Goal: Task Accomplishment & Management: Complete application form

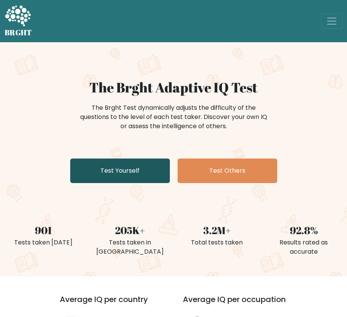
click at [118, 180] on link "Test Yourself" at bounding box center [120, 170] width 100 height 25
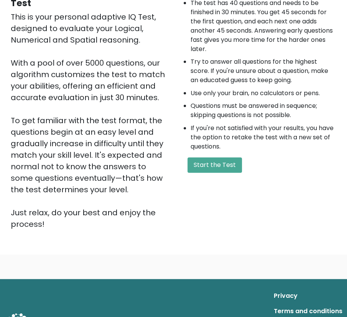
scroll to position [115, 0]
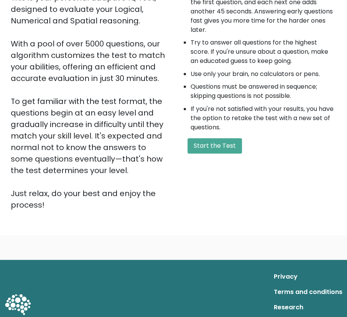
click at [197, 156] on div "A few things before you start: The test has 40 questions and needs to be finish…" at bounding box center [258, 87] width 168 height 247
click at [200, 149] on button "Start the Test" at bounding box center [214, 145] width 54 height 15
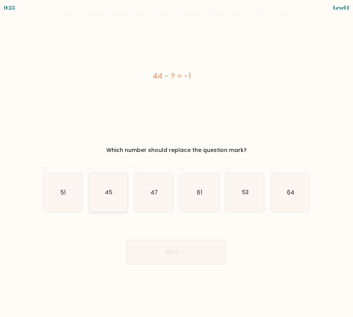
click at [110, 188] on text "45" at bounding box center [109, 192] width 8 height 8
click at [176, 163] on input "b. 45" at bounding box center [176, 160] width 0 height 5
radio input "true"
click at [153, 258] on button "Next" at bounding box center [177, 252] width 100 height 25
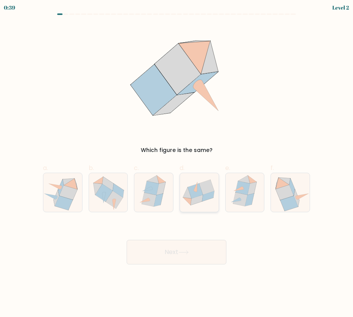
click at [205, 198] on icon at bounding box center [208, 196] width 12 height 10
click at [177, 163] on input "d." at bounding box center [176, 160] width 0 height 5
radio input "true"
click at [191, 240] on button "Next" at bounding box center [177, 252] width 100 height 25
click at [190, 245] on button "Next" at bounding box center [177, 252] width 100 height 25
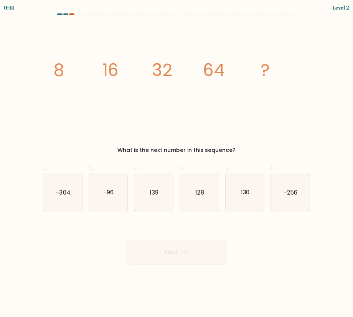
click at [71, 14] on div at bounding box center [71, 14] width 5 height 2
click at [190, 181] on icon "128" at bounding box center [199, 192] width 39 height 39
click at [177, 163] on input "d. 128" at bounding box center [176, 160] width 0 height 5
radio input "true"
click at [193, 258] on button "Next" at bounding box center [177, 252] width 100 height 25
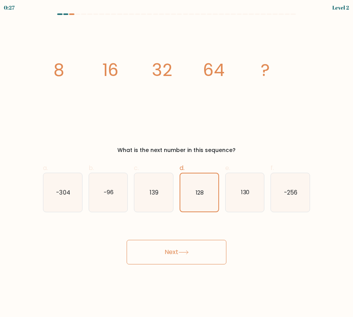
click at [190, 255] on button "Next" at bounding box center [177, 252] width 100 height 25
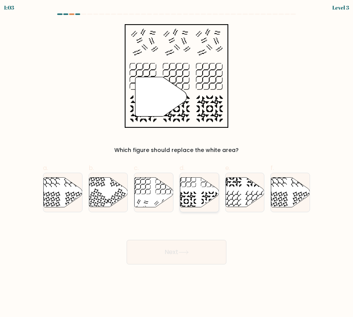
click at [191, 189] on icon at bounding box center [199, 192] width 39 height 30
click at [177, 163] on input "d." at bounding box center [176, 160] width 0 height 5
radio input "true"
click at [175, 246] on button "Next" at bounding box center [177, 252] width 100 height 25
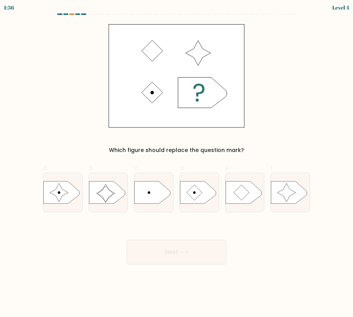
click at [84, 192] on div "a." at bounding box center [63, 187] width 46 height 49
click at [67, 194] on icon at bounding box center [61, 192] width 36 height 23
click at [176, 163] on input "a." at bounding box center [176, 160] width 0 height 5
radio input "true"
click at [161, 253] on button "Next" at bounding box center [177, 252] width 100 height 25
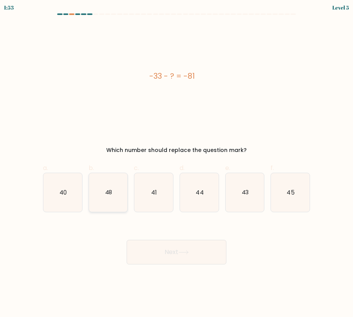
click at [118, 204] on icon "48" at bounding box center [108, 192] width 39 height 39
click at [176, 163] on input "b. 48" at bounding box center [176, 160] width 0 height 5
radio input "true"
click at [164, 252] on button "Next" at bounding box center [177, 252] width 100 height 25
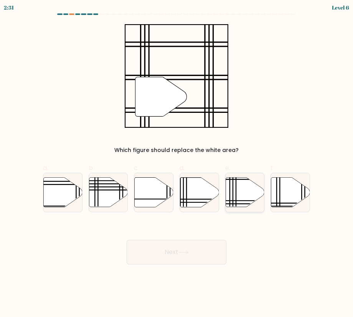
click at [240, 185] on icon at bounding box center [244, 192] width 39 height 30
click at [177, 163] on input "e." at bounding box center [176, 160] width 0 height 5
radio input "true"
click at [213, 252] on button "Next" at bounding box center [177, 252] width 100 height 25
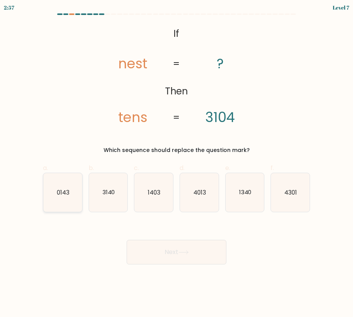
click at [69, 191] on icon "0143" at bounding box center [62, 192] width 39 height 39
click at [176, 163] on input "a. 0143" at bounding box center [176, 160] width 0 height 5
radio input "true"
click at [199, 206] on icon "4013" at bounding box center [199, 192] width 39 height 39
click at [194, 202] on icon "4013" at bounding box center [199, 192] width 39 height 39
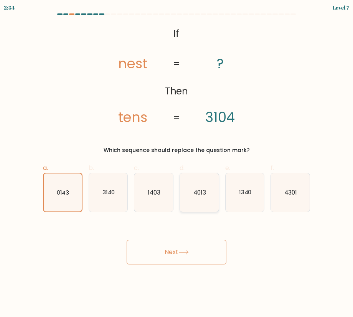
click at [177, 163] on input "d. 4013" at bounding box center [176, 160] width 0 height 5
radio input "true"
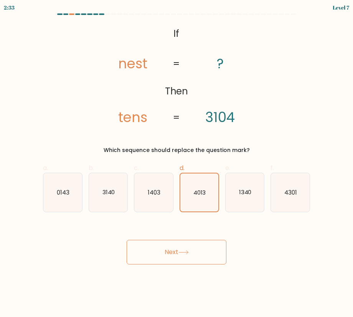
click at [193, 244] on button "Next" at bounding box center [177, 252] width 100 height 25
click at [181, 257] on button "Next" at bounding box center [177, 252] width 100 height 25
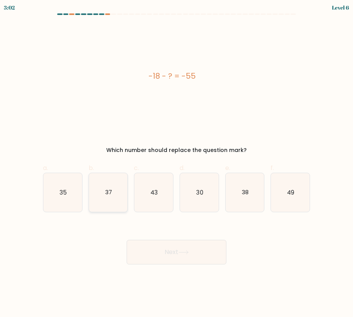
click at [117, 190] on icon "37" at bounding box center [108, 192] width 39 height 39
click at [176, 163] on input "b. 37" at bounding box center [176, 160] width 0 height 5
radio input "true"
click at [163, 255] on button "Next" at bounding box center [177, 252] width 100 height 25
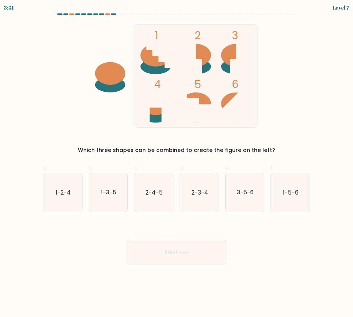
drag, startPoint x: 202, startPoint y: 57, endPoint x: 149, endPoint y: 48, distance: 54.1
click at [149, 48] on icon "1 2 3 4 5 6" at bounding box center [176, 76] width 206 height 104
click at [81, 189] on icon "1-2-4" at bounding box center [62, 192] width 39 height 39
click at [176, 163] on input "a. 1-2-4" at bounding box center [176, 160] width 0 height 5
radio input "true"
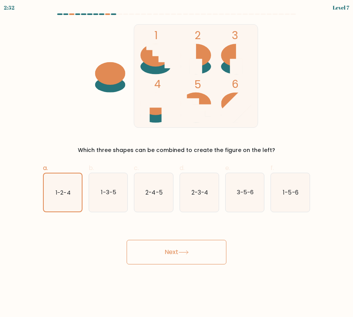
click at [169, 244] on button "Next" at bounding box center [177, 252] width 100 height 25
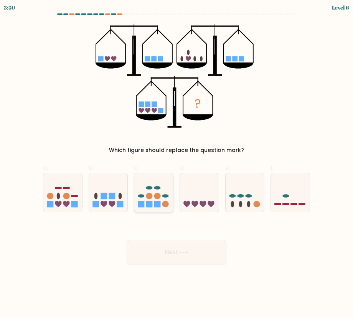
click at [171, 186] on icon at bounding box center [153, 192] width 39 height 32
click at [176, 163] on input "c." at bounding box center [176, 160] width 0 height 5
radio input "true"
click at [186, 186] on icon at bounding box center [199, 192] width 39 height 32
click at [177, 163] on input "d." at bounding box center [176, 160] width 0 height 5
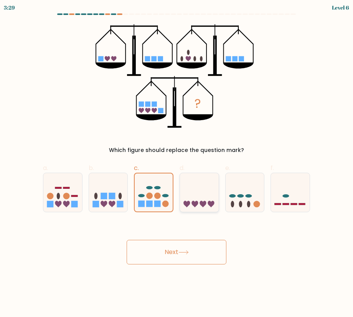
radio input "true"
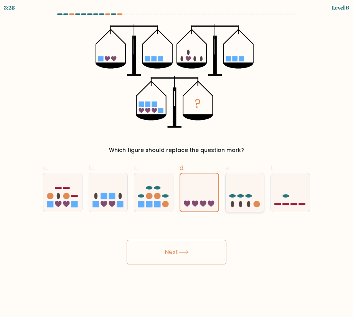
click at [235, 183] on icon at bounding box center [244, 192] width 39 height 32
click at [177, 163] on input "e." at bounding box center [176, 160] width 0 height 5
radio input "true"
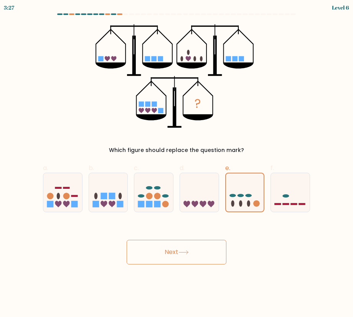
click at [264, 130] on div "? Which figure should replace the question mark?" at bounding box center [176, 89] width 276 height 130
click at [111, 193] on rect at bounding box center [112, 195] width 7 height 7
click at [176, 163] on input "b." at bounding box center [176, 160] width 0 height 5
radio input "true"
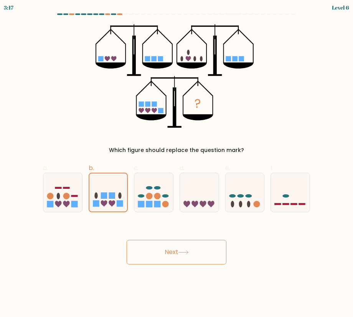
click at [150, 238] on div "Next" at bounding box center [176, 242] width 276 height 43
click at [151, 249] on button "Next" at bounding box center [177, 252] width 100 height 25
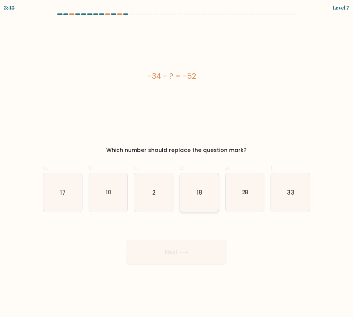
click at [198, 191] on text "18" at bounding box center [199, 192] width 5 height 8
click at [177, 163] on input "d. 18" at bounding box center [176, 160] width 0 height 5
radio input "true"
click at [174, 257] on button "Next" at bounding box center [177, 252] width 100 height 25
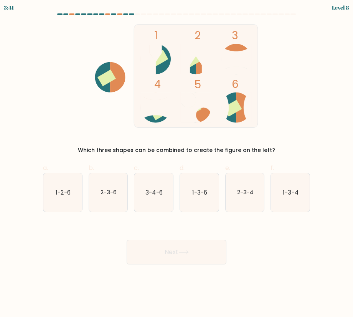
click at [176, 253] on button "Next" at bounding box center [177, 252] width 100 height 25
click at [100, 138] on div "1 2 3 4 5 6 Which three shapes can be combined to create the figure on the left?" at bounding box center [176, 89] width 276 height 130
drag, startPoint x: 160, startPoint y: 65, endPoint x: 170, endPoint y: 49, distance: 18.3
click at [170, 49] on icon "1 2 3 4 5 6" at bounding box center [176, 76] width 206 height 104
click at [148, 191] on text "3-4-6" at bounding box center [154, 192] width 17 height 8
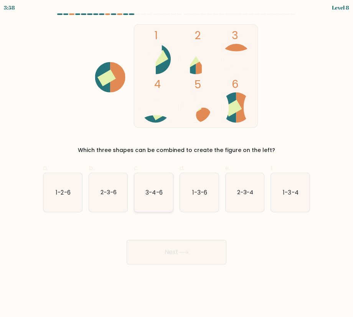
click at [176, 163] on input "c. 3-4-6" at bounding box center [176, 160] width 0 height 5
radio input "true"
click at [166, 249] on button "Next" at bounding box center [177, 252] width 100 height 25
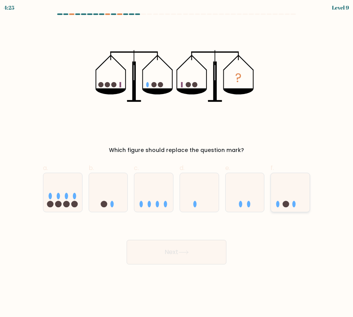
click at [279, 196] on icon at bounding box center [290, 192] width 39 height 32
click at [177, 163] on input "f." at bounding box center [176, 160] width 0 height 5
radio input "true"
click at [209, 251] on button "Next" at bounding box center [177, 252] width 100 height 25
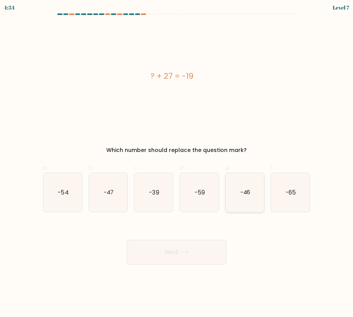
click at [245, 184] on icon "-46" at bounding box center [244, 192] width 39 height 39
click at [177, 163] on input "e. -46" at bounding box center [176, 160] width 0 height 5
radio input "true"
click at [199, 252] on button "Next" at bounding box center [177, 252] width 100 height 25
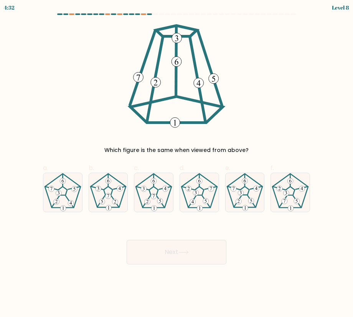
click at [199, 252] on button "Next" at bounding box center [177, 252] width 100 height 25
click at [55, 201] on 537 at bounding box center [57, 202] width 6 height 6
click at [176, 163] on input "a." at bounding box center [176, 160] width 0 height 5
radio input "true"
click at [136, 253] on button "Next" at bounding box center [177, 252] width 100 height 25
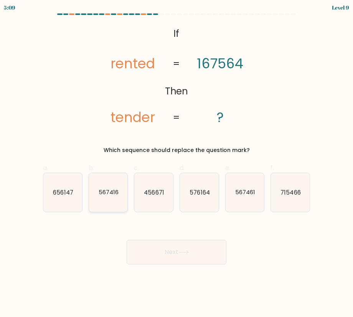
click at [118, 187] on icon "567416" at bounding box center [108, 192] width 39 height 39
click at [176, 163] on input "b. 567416" at bounding box center [176, 160] width 0 height 5
radio input "true"
click at [158, 250] on button "Next" at bounding box center [177, 252] width 100 height 25
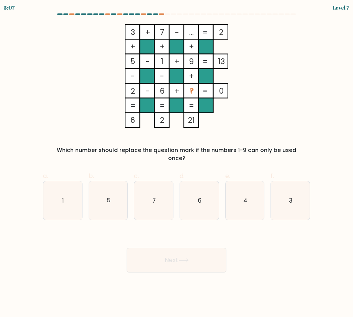
click at [159, 255] on button "Next" at bounding box center [177, 260] width 100 height 25
click at [244, 196] on text "4" at bounding box center [245, 200] width 4 height 8
click at [177, 163] on input "e. 4" at bounding box center [176, 160] width 0 height 5
radio input "true"
click at [160, 248] on button "Next" at bounding box center [177, 260] width 100 height 25
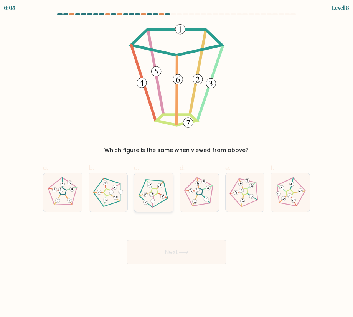
click at [149, 199] on icon at bounding box center [153, 192] width 31 height 31
click at [176, 163] on input "c." at bounding box center [176, 160] width 0 height 5
radio input "true"
click at [159, 245] on button "Next" at bounding box center [177, 252] width 100 height 25
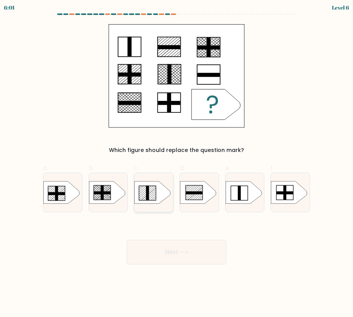
click at [146, 187] on rect at bounding box center [147, 192] width 3 height 15
click at [176, 163] on input "c." at bounding box center [176, 160] width 0 height 5
radio input "true"
click at [166, 248] on button "Next" at bounding box center [177, 252] width 100 height 25
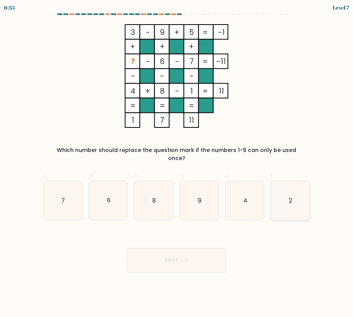
click at [288, 197] on icon "2" at bounding box center [290, 200] width 39 height 39
click at [177, 163] on input "f. 2" at bounding box center [176, 160] width 0 height 5
radio input "true"
click at [166, 248] on button "Next" at bounding box center [177, 260] width 100 height 25
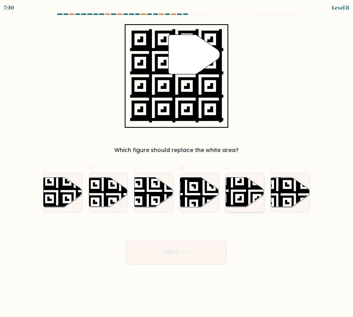
click at [240, 186] on icon at bounding box center [232, 208] width 70 height 70
click at [177, 163] on input "e." at bounding box center [176, 160] width 0 height 5
radio input "true"
click at [187, 255] on button "Next" at bounding box center [177, 252] width 100 height 25
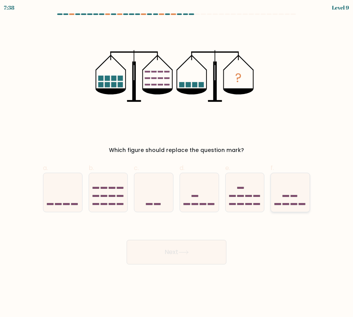
click at [300, 189] on icon at bounding box center [290, 192] width 39 height 32
click at [177, 163] on input "f." at bounding box center [176, 160] width 0 height 5
radio input "true"
click at [223, 256] on button "Next" at bounding box center [177, 252] width 100 height 25
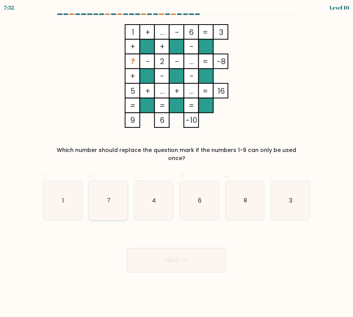
click at [120, 188] on icon "7" at bounding box center [108, 200] width 39 height 39
click at [176, 163] on input "b. 7" at bounding box center [176, 160] width 0 height 5
radio input "true"
click at [153, 248] on button "Next" at bounding box center [177, 260] width 100 height 25
click at [161, 268] on body "7:31 Level 10" at bounding box center [176, 158] width 353 height 317
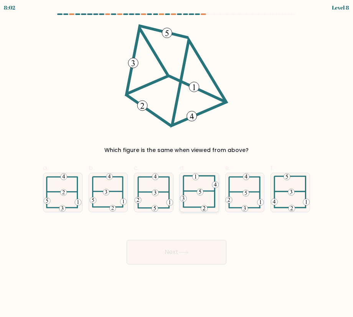
click at [201, 206] on icon at bounding box center [199, 192] width 39 height 39
click at [177, 163] on input "d." at bounding box center [176, 160] width 0 height 5
radio input "true"
click at [188, 252] on icon at bounding box center [183, 252] width 10 height 4
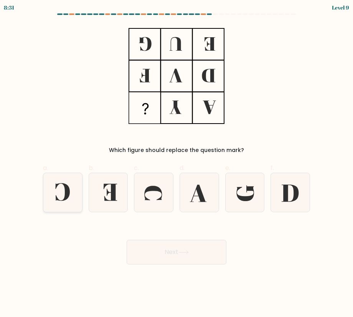
click at [52, 192] on icon at bounding box center [62, 192] width 39 height 39
click at [176, 163] on input "a." at bounding box center [176, 160] width 0 height 5
radio input "true"
click at [169, 253] on button "Next" at bounding box center [177, 252] width 100 height 25
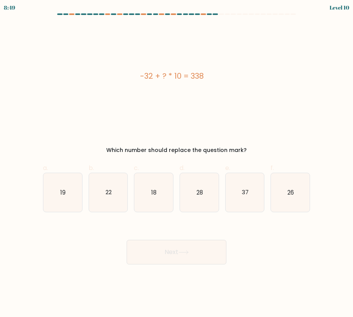
drag, startPoint x: 119, startPoint y: 76, endPoint x: 240, endPoint y: 79, distance: 120.8
click at [240, 79] on div "-32 + ? * 10 = 338" at bounding box center [172, 76] width 258 height 12
copy div "-32 + ? * 10 = 338"
click at [241, 184] on icon "37" at bounding box center [244, 192] width 39 height 39
click at [177, 163] on input "e. 37" at bounding box center [176, 160] width 0 height 5
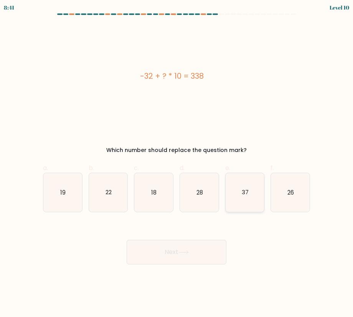
radio input "true"
click at [198, 246] on button "Next" at bounding box center [177, 252] width 100 height 25
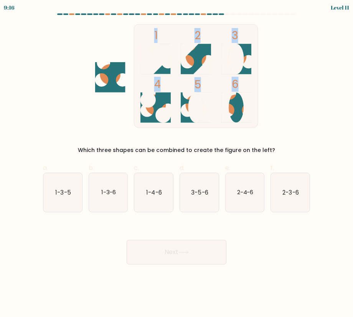
drag, startPoint x: 107, startPoint y: 30, endPoint x: 263, endPoint y: 112, distance: 176.5
click at [263, 112] on form at bounding box center [176, 138] width 353 height 251
click at [123, 50] on icon "1 2 3 4 5 6" at bounding box center [176, 76] width 206 height 104
drag, startPoint x: 100, startPoint y: 191, endPoint x: 106, endPoint y: 194, distance: 6.9
click at [100, 191] on icon "1-3-6" at bounding box center [108, 192] width 39 height 39
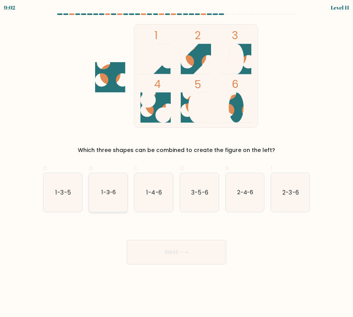
click at [176, 163] on input "b. 1-3-6" at bounding box center [176, 160] width 0 height 5
radio input "true"
click at [172, 246] on button "Next" at bounding box center [177, 252] width 100 height 25
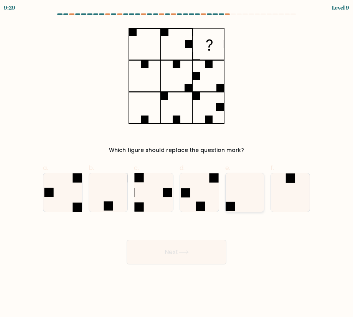
click at [250, 196] on icon at bounding box center [244, 192] width 39 height 39
click at [177, 163] on input "e." at bounding box center [176, 160] width 0 height 5
radio input "true"
click at [201, 252] on button "Next" at bounding box center [177, 252] width 100 height 25
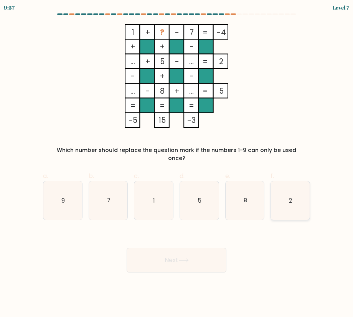
click at [290, 187] on icon "2" at bounding box center [290, 200] width 39 height 39
click at [177, 163] on input "f. 2" at bounding box center [176, 160] width 0 height 5
radio input "true"
click at [216, 248] on button "Next" at bounding box center [177, 260] width 100 height 25
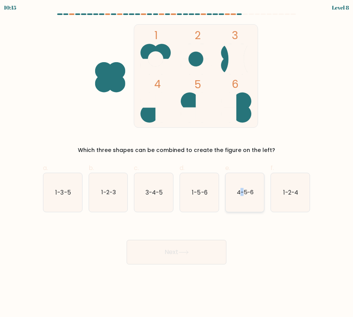
click at [242, 186] on icon "4-5-6" at bounding box center [244, 192] width 39 height 39
click at [248, 204] on icon "4-5-6" at bounding box center [244, 192] width 39 height 39
click at [177, 163] on input "e. 4-5-6" at bounding box center [176, 160] width 0 height 5
radio input "true"
click at [210, 252] on button "Next" at bounding box center [177, 252] width 100 height 25
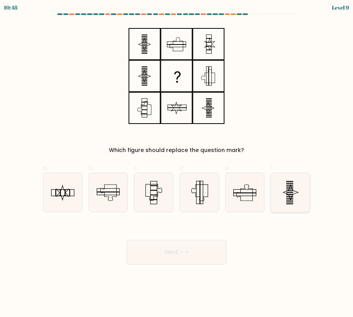
click at [288, 191] on icon at bounding box center [290, 192] width 39 height 39
click at [177, 163] on input "f." at bounding box center [176, 160] width 0 height 5
radio input "true"
click at [210, 247] on button "Next" at bounding box center [177, 252] width 100 height 25
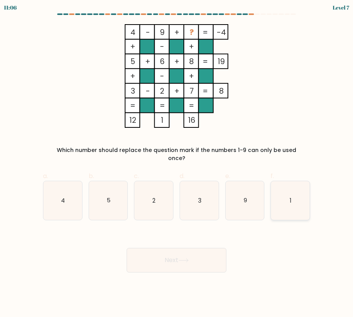
click at [277, 190] on icon "1" at bounding box center [290, 200] width 39 height 39
click at [177, 163] on input "f. 1" at bounding box center [176, 160] width 0 height 5
radio input "true"
click at [198, 248] on button "Next" at bounding box center [177, 260] width 100 height 25
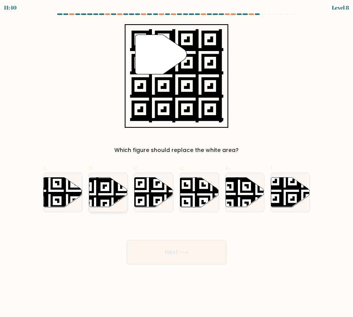
click at [95, 187] on icon at bounding box center [108, 192] width 39 height 30
click at [176, 163] on input "b." at bounding box center [176, 160] width 0 height 5
radio input "true"
click at [186, 259] on button "Next" at bounding box center [177, 252] width 100 height 25
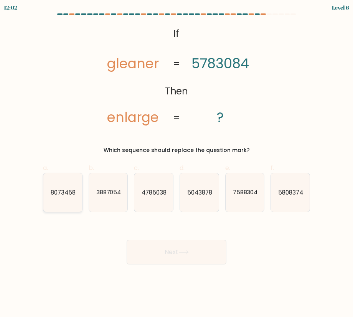
click at [48, 186] on icon "8073458" at bounding box center [62, 192] width 39 height 39
click at [176, 163] on input "a. 8073458" at bounding box center [176, 160] width 0 height 5
radio input "true"
click at [132, 249] on button "Next" at bounding box center [177, 252] width 100 height 25
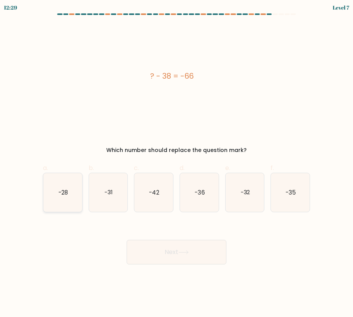
click at [67, 201] on icon "-28" at bounding box center [62, 192] width 39 height 39
click at [176, 163] on input "a. -28" at bounding box center [176, 160] width 0 height 5
radio input "true"
click at [161, 257] on button "Next" at bounding box center [177, 252] width 100 height 25
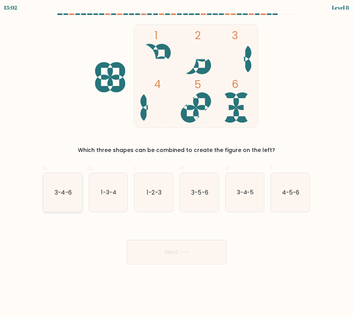
drag, startPoint x: 67, startPoint y: 194, endPoint x: 83, endPoint y: 201, distance: 17.9
click at [67, 194] on text "3-4-6" at bounding box center [62, 192] width 17 height 8
click at [176, 163] on input "a. 3-4-6" at bounding box center [176, 160] width 0 height 5
radio input "true"
click at [158, 246] on button "Next" at bounding box center [177, 252] width 100 height 25
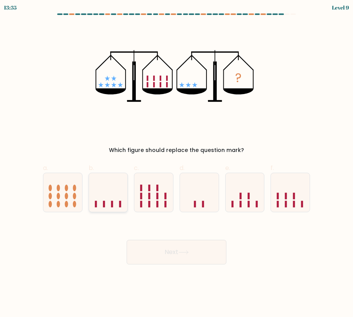
click at [115, 191] on icon at bounding box center [108, 192] width 39 height 32
click at [176, 163] on input "b." at bounding box center [176, 160] width 0 height 5
radio input "true"
click at [157, 253] on button "Next" at bounding box center [177, 252] width 100 height 25
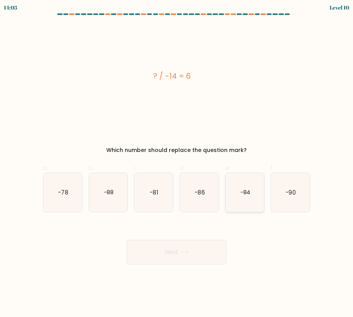
click at [250, 194] on text "-84" at bounding box center [245, 192] width 10 height 8
click at [177, 163] on input "e. -84" at bounding box center [176, 160] width 0 height 5
radio input "true"
click at [196, 248] on button "Next" at bounding box center [177, 252] width 100 height 25
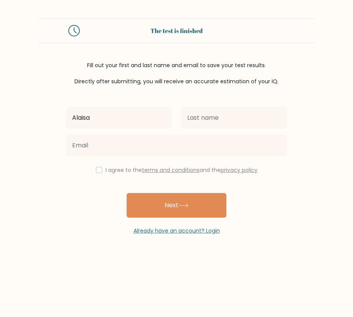
type input "Alaisa"
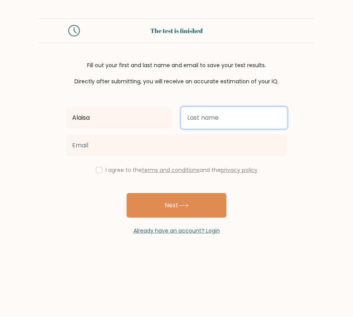
click at [213, 116] on input "text" at bounding box center [234, 117] width 106 height 21
type input "Mercado"
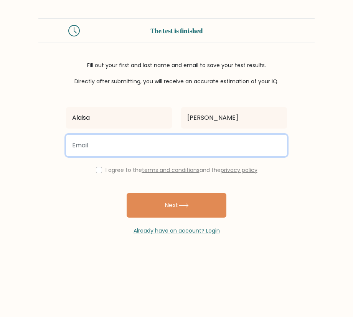
click at [195, 141] on input "email" at bounding box center [176, 145] width 221 height 21
type input "alaisamercado03@gmail.com"
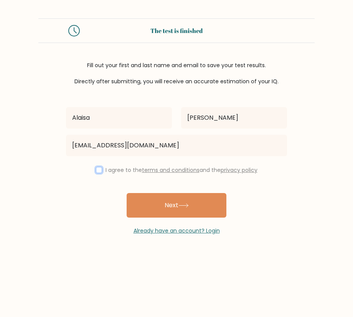
click at [97, 167] on input "checkbox" at bounding box center [99, 170] width 6 height 6
checkbox input "true"
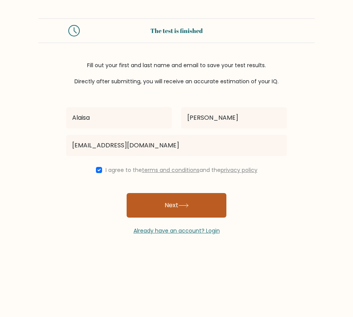
click at [147, 204] on button "Next" at bounding box center [177, 205] width 100 height 25
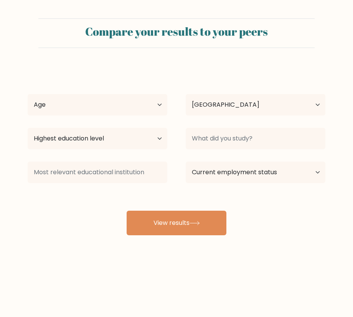
select select "PH"
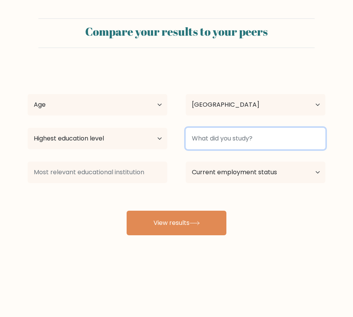
click at [202, 139] on input at bounding box center [256, 138] width 140 height 21
type input "a"
type input "W"
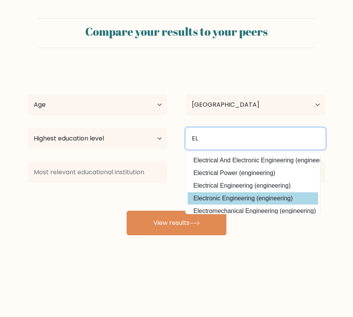
type input "EL"
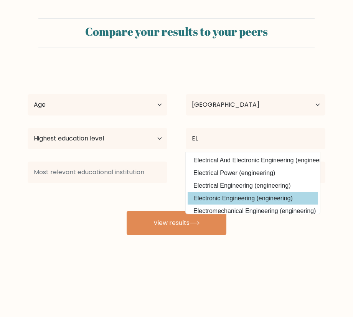
click at [216, 194] on div "[PERSON_NAME] Age Under [DEMOGRAPHIC_DATA] [DEMOGRAPHIC_DATA] [DEMOGRAPHIC_DATA…" at bounding box center [176, 150] width 307 height 169
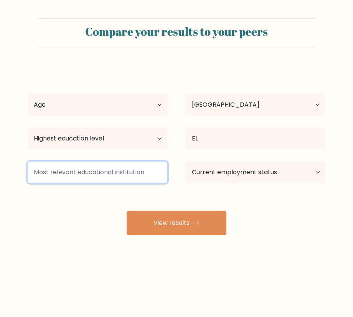
click at [134, 163] on input at bounding box center [98, 171] width 140 height 21
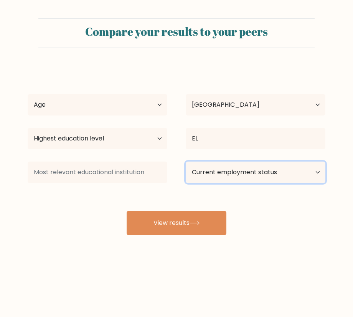
click at [204, 174] on select "Current employment status Employed Student Retired Other / prefer not to answer" at bounding box center [256, 171] width 140 height 21
select select "student"
click at [186, 161] on select "Current employment status Employed Student Retired Other / prefer not to answer" at bounding box center [256, 171] width 140 height 21
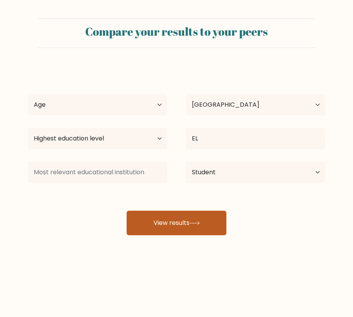
click at [203, 220] on button "View results" at bounding box center [177, 222] width 100 height 25
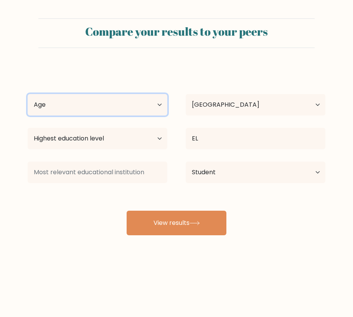
click at [105, 104] on select "Age Under 18 years old 18-24 years old 25-34 years old 35-44 years old 45-54 ye…" at bounding box center [98, 104] width 140 height 21
select select "18_24"
click at [28, 94] on select "Age Under 18 years old 18-24 years old 25-34 years old 35-44 years old 45-54 ye…" at bounding box center [98, 104] width 140 height 21
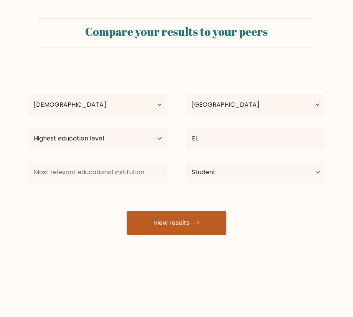
click at [140, 221] on button "View results" at bounding box center [177, 222] width 100 height 25
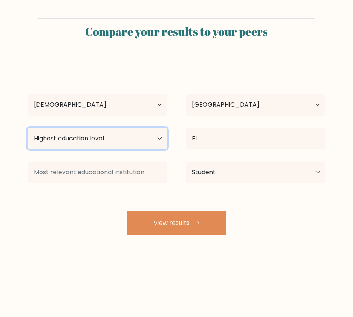
click at [98, 144] on select "Highest education level No schooling Primary Lower Secondary Upper Secondary Oc…" at bounding box center [98, 138] width 140 height 21
select select "bachelors_degree"
click at [28, 128] on select "Highest education level No schooling Primary Lower Secondary Upper Secondary Oc…" at bounding box center [98, 138] width 140 height 21
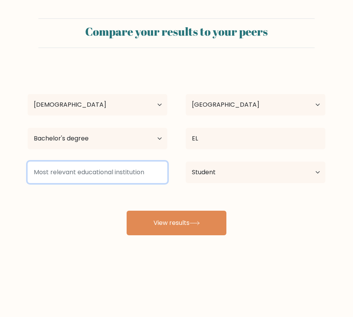
click at [99, 174] on input at bounding box center [98, 171] width 140 height 21
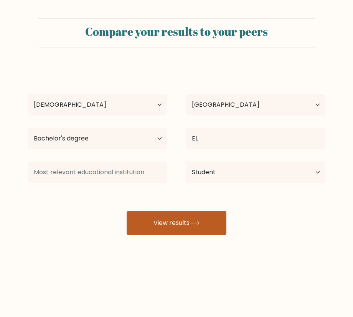
click at [140, 227] on button "View results" at bounding box center [177, 222] width 100 height 25
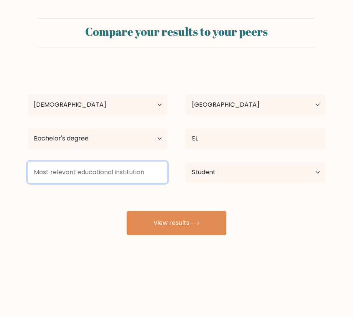
click at [120, 179] on input at bounding box center [98, 171] width 140 height 21
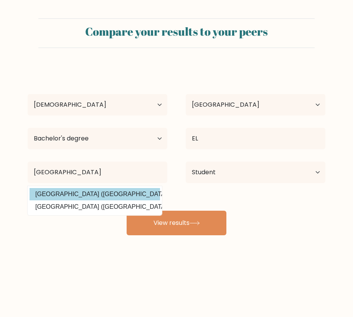
click at [129, 190] on div "Alaisa Mercado Age Under 18 years old 18-24 years old 25-34 years old 35-44 yea…" at bounding box center [176, 150] width 307 height 169
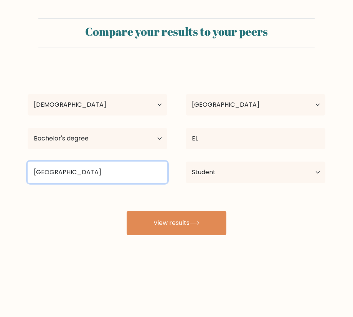
click at [109, 175] on input "Batanga" at bounding box center [98, 171] width 140 height 21
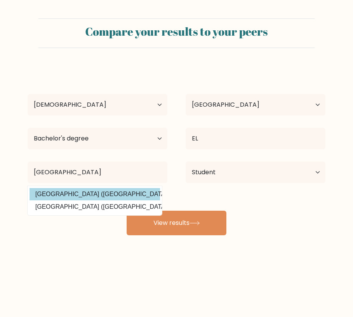
click at [110, 189] on option "Batangas State University (Philippines)" at bounding box center [95, 194] width 130 height 12
type input "[GEOGRAPHIC_DATA]"
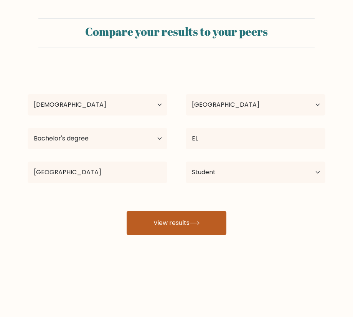
click at [146, 217] on button "View results" at bounding box center [177, 222] width 100 height 25
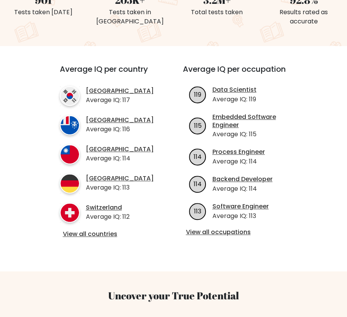
scroll to position [268, 0]
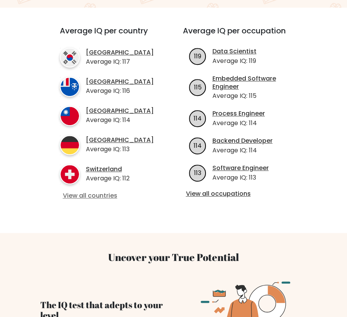
click at [97, 200] on link "View all countries" at bounding box center [107, 196] width 89 height 8
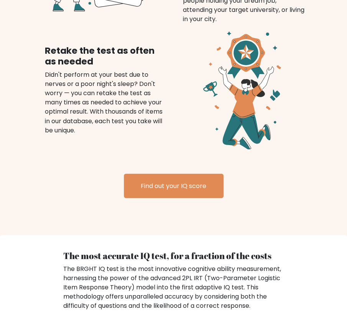
scroll to position [762, 0]
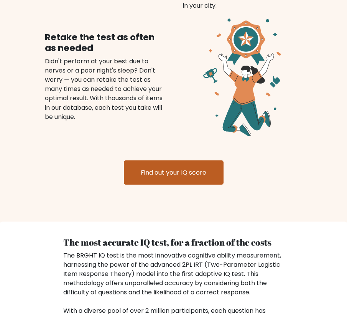
click at [202, 179] on link "Find out your IQ score" at bounding box center [174, 172] width 100 height 25
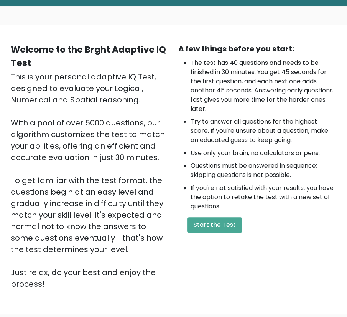
scroll to position [77, 0]
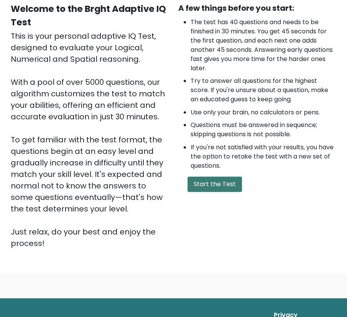
click at [201, 184] on button "Start the Test" at bounding box center [214, 183] width 54 height 15
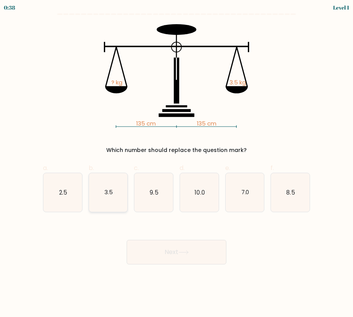
click at [113, 199] on icon "3.5" at bounding box center [108, 192] width 39 height 39
click at [176, 163] on input "b. 3.5" at bounding box center [176, 160] width 0 height 5
radio input "true"
click at [150, 251] on button "Next" at bounding box center [177, 252] width 100 height 25
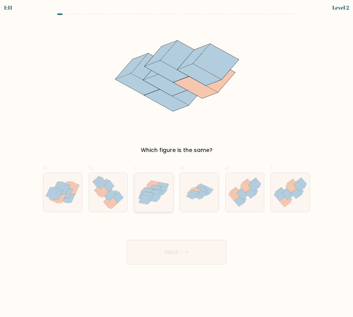
click at [150, 193] on icon at bounding box center [147, 193] width 12 height 5
click at [176, 163] on input "c." at bounding box center [176, 160] width 0 height 5
radio input "true"
click at [161, 187] on icon at bounding box center [158, 192] width 6 height 10
click at [176, 163] on input "c." at bounding box center [176, 160] width 0 height 5
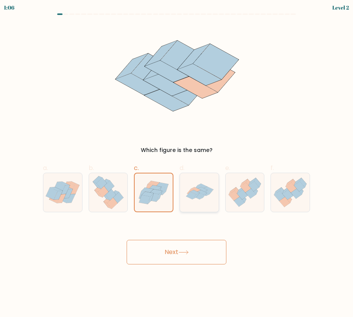
click at [199, 192] on icon at bounding box center [202, 192] width 10 height 5
click at [177, 163] on input "d." at bounding box center [176, 160] width 0 height 5
radio input "true"
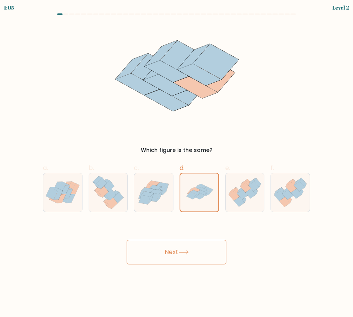
click at [180, 247] on button "Next" at bounding box center [177, 252] width 100 height 25
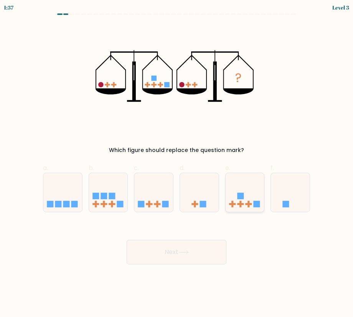
click at [242, 199] on rect at bounding box center [240, 195] width 7 height 7
click at [177, 163] on input "e." at bounding box center [176, 160] width 0 height 5
radio input "true"
click at [178, 245] on button "Next" at bounding box center [177, 252] width 100 height 25
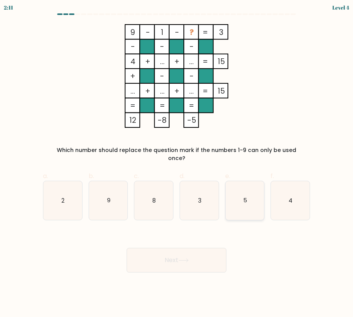
click at [243, 207] on icon "5" at bounding box center [244, 200] width 39 height 39
click at [177, 163] on input "e. 5" at bounding box center [176, 160] width 0 height 5
radio input "true"
click at [202, 248] on button "Next" at bounding box center [177, 260] width 100 height 25
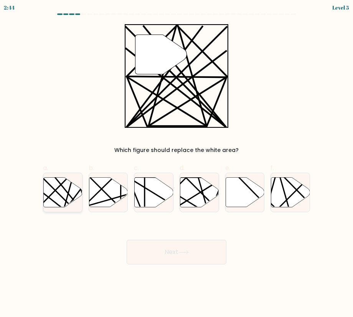
click at [72, 186] on icon at bounding box center [62, 192] width 39 height 30
click at [176, 163] on input "a." at bounding box center [176, 160] width 0 height 5
radio input "true"
click at [180, 254] on button "Next" at bounding box center [177, 252] width 100 height 25
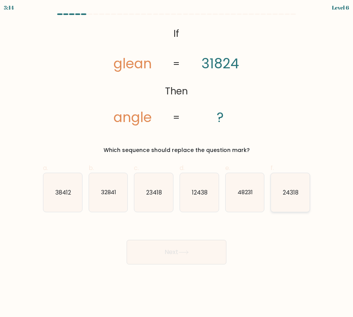
click at [286, 194] on text "24318" at bounding box center [291, 192] width 16 height 8
click at [177, 163] on input "f. 24318" at bounding box center [176, 160] width 0 height 5
radio input "true"
click at [198, 247] on button "Next" at bounding box center [177, 252] width 100 height 25
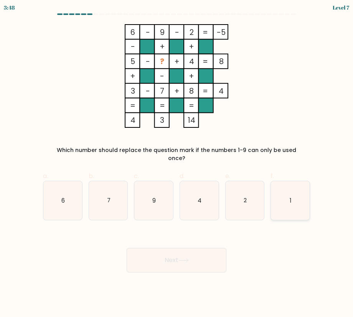
click at [294, 201] on icon "1" at bounding box center [290, 200] width 39 height 39
click at [177, 163] on input "f. 1" at bounding box center [176, 160] width 0 height 5
radio input "true"
click at [201, 254] on button "Next" at bounding box center [177, 260] width 100 height 25
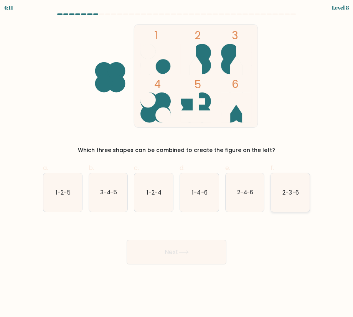
click at [291, 191] on text "2-3-6" at bounding box center [291, 192] width 16 height 8
click at [177, 163] on input "f. 2-3-6" at bounding box center [176, 160] width 0 height 5
radio input "true"
click at [216, 247] on button "Next" at bounding box center [177, 252] width 100 height 25
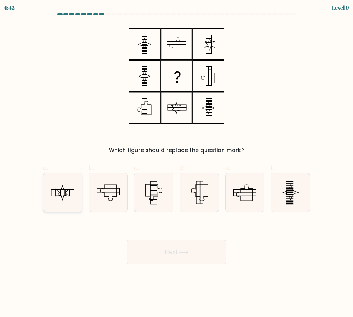
click at [67, 190] on icon at bounding box center [62, 192] width 39 height 39
click at [176, 163] on input "a." at bounding box center [176, 160] width 0 height 5
radio input "true"
click at [155, 252] on button "Next" at bounding box center [177, 252] width 100 height 25
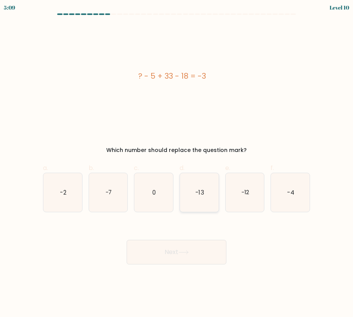
click at [205, 195] on icon "-13" at bounding box center [199, 192] width 39 height 39
click at [177, 163] on input "d. -13" at bounding box center [176, 160] width 0 height 5
radio input "true"
click at [193, 250] on button "Next" at bounding box center [177, 252] width 100 height 25
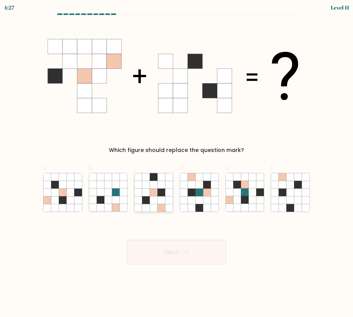
click at [162, 197] on icon at bounding box center [162, 200] width 8 height 8
click at [176, 163] on input "c." at bounding box center [176, 160] width 0 height 5
radio input "true"
click at [173, 255] on button "Next" at bounding box center [177, 252] width 100 height 25
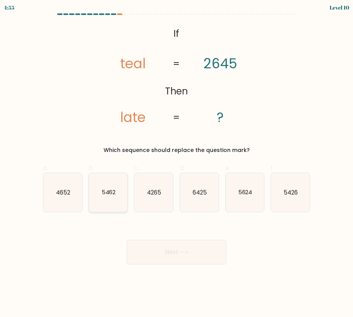
click at [110, 196] on text "5462" at bounding box center [108, 192] width 14 height 8
click at [176, 163] on input "b. 5462" at bounding box center [176, 160] width 0 height 5
radio input "true"
click at [149, 249] on button "Next" at bounding box center [177, 252] width 100 height 25
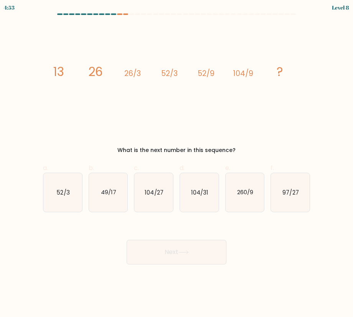
click at [151, 253] on button "Next" at bounding box center [177, 252] width 100 height 25
click at [182, 122] on icon "image/svg+xml 13 26 26/3 52/3 52/9 104/9 ?" at bounding box center [177, 76] width 258 height 104
click at [151, 200] on icon "104/27" at bounding box center [153, 192] width 39 height 39
click at [176, 163] on input "c. 104/27" at bounding box center [176, 160] width 0 height 5
radio input "true"
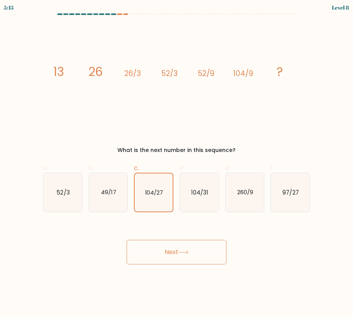
click at [163, 250] on button "Next" at bounding box center [177, 252] width 100 height 25
click at [163, 253] on button "Next" at bounding box center [177, 252] width 100 height 25
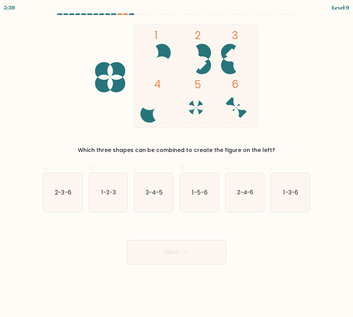
drag, startPoint x: 210, startPoint y: 53, endPoint x: 240, endPoint y: 54, distance: 29.5
click at [240, 54] on icon "1 2 3 4 5 6" at bounding box center [176, 76] width 206 height 104
click at [70, 189] on text "2-3-6" at bounding box center [63, 192] width 16 height 8
click at [176, 163] on input "a. 2-3-6" at bounding box center [176, 160] width 0 height 5
radio input "true"
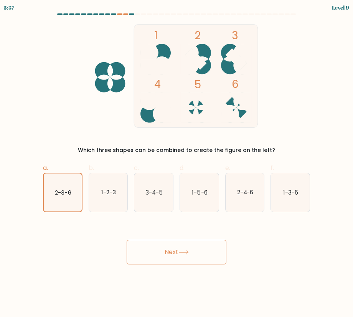
click at [151, 252] on button "Next" at bounding box center [177, 252] width 100 height 25
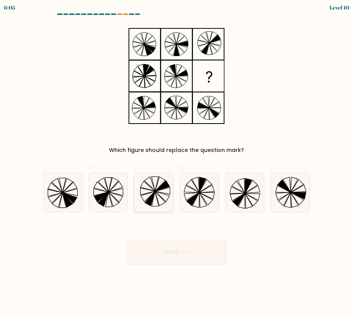
click at [161, 183] on icon at bounding box center [153, 192] width 39 height 39
click at [176, 163] on input "c." at bounding box center [176, 160] width 0 height 5
radio input "true"
click at [177, 247] on button "Next" at bounding box center [177, 252] width 100 height 25
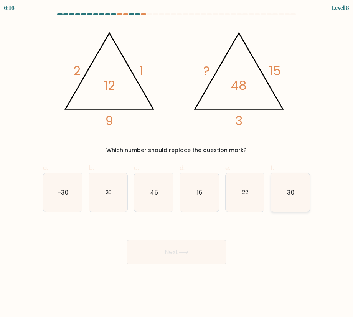
click at [295, 192] on icon "30" at bounding box center [290, 192] width 39 height 39
click at [177, 163] on input "f. 30" at bounding box center [176, 160] width 0 height 5
radio input "true"
click at [178, 268] on body "6:15 Level 8" at bounding box center [176, 158] width 353 height 317
click at [179, 261] on button "Next" at bounding box center [177, 252] width 100 height 25
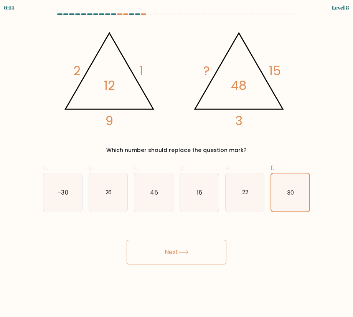
click at [179, 255] on button "Next" at bounding box center [177, 252] width 100 height 25
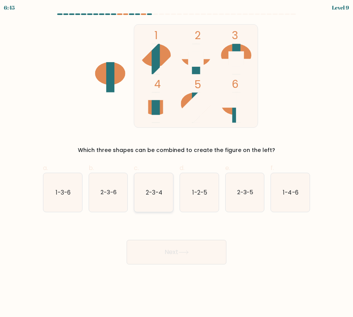
click at [159, 189] on text "2-3-4" at bounding box center [154, 192] width 16 height 8
click at [176, 163] on input "c. 2-3-4" at bounding box center [176, 160] width 0 height 5
radio input "true"
click at [163, 254] on button "Next" at bounding box center [177, 252] width 100 height 25
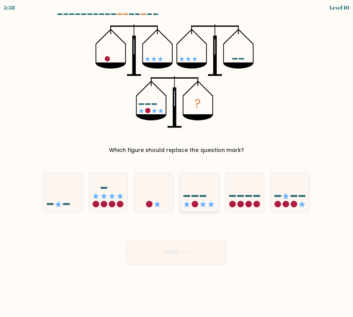
click at [201, 194] on icon at bounding box center [199, 192] width 39 height 32
click at [177, 163] on input "d." at bounding box center [176, 160] width 0 height 5
radio input "true"
click at [206, 247] on button "Next" at bounding box center [177, 252] width 100 height 25
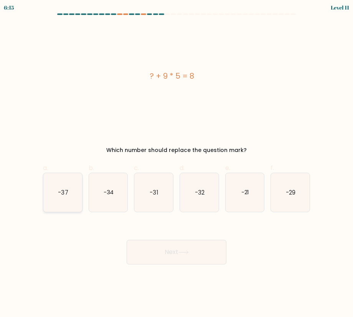
click at [67, 197] on icon "-37" at bounding box center [62, 192] width 39 height 39
click at [176, 163] on input "a. -37" at bounding box center [176, 160] width 0 height 5
radio input "true"
click at [159, 257] on button "Next" at bounding box center [177, 252] width 100 height 25
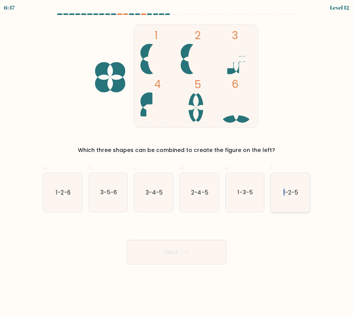
click at [284, 187] on icon "1-2-5" at bounding box center [290, 192] width 39 height 39
click at [194, 259] on button "Next" at bounding box center [177, 252] width 100 height 25
click at [245, 238] on div "Next" at bounding box center [176, 242] width 276 height 43
click at [297, 198] on icon "1-2-5" at bounding box center [290, 192] width 39 height 39
click at [177, 163] on input "f. 1-2-5" at bounding box center [176, 160] width 0 height 5
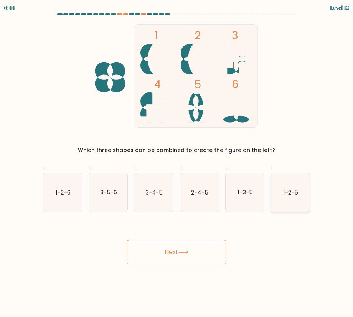
radio input "true"
click at [213, 255] on button "Next" at bounding box center [177, 252] width 100 height 25
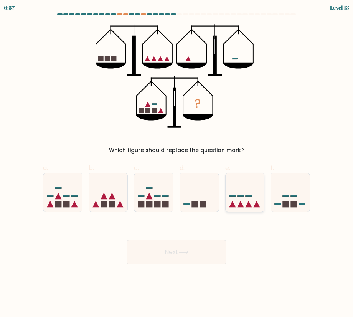
click at [238, 179] on icon at bounding box center [244, 192] width 39 height 32
click at [177, 163] on input "e." at bounding box center [176, 160] width 0 height 5
radio input "true"
click at [187, 264] on body "6:56 Level 13" at bounding box center [176, 158] width 353 height 317
click at [187, 258] on button "Next" at bounding box center [177, 252] width 100 height 25
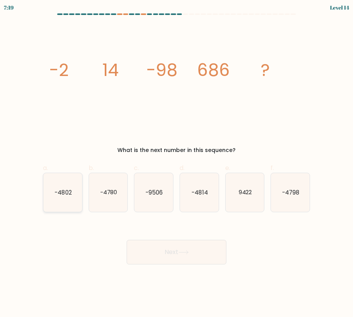
click at [80, 181] on icon "-4802" at bounding box center [62, 192] width 39 height 39
click at [176, 163] on input "a. -4802" at bounding box center [176, 160] width 0 height 5
radio input "true"
click at [140, 251] on button "Next" at bounding box center [177, 252] width 100 height 25
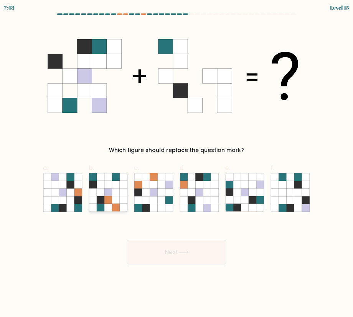
click at [116, 201] on icon at bounding box center [116, 200] width 8 height 8
click at [176, 163] on input "b." at bounding box center [176, 160] width 0 height 5
radio input "true"
click at [165, 252] on button "Next" at bounding box center [177, 252] width 100 height 25
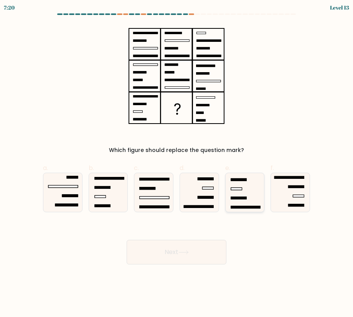
click at [234, 195] on icon at bounding box center [244, 192] width 39 height 39
click at [177, 163] on input "e." at bounding box center [176, 160] width 0 height 5
radio input "true"
click at [194, 245] on button "Next" at bounding box center [177, 252] width 100 height 25
click at [184, 257] on button "Next" at bounding box center [177, 252] width 100 height 25
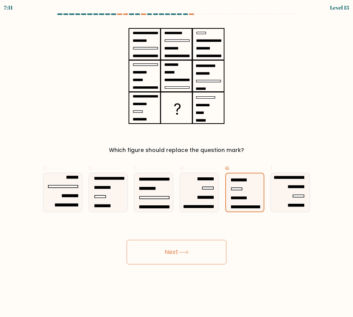
click at [184, 254] on icon at bounding box center [183, 252] width 10 height 4
click at [239, 192] on icon at bounding box center [245, 192] width 38 height 38
click at [177, 163] on input "e." at bounding box center [176, 160] width 0 height 5
click at [183, 247] on button "Next" at bounding box center [177, 252] width 100 height 25
click at [278, 240] on div "Next" at bounding box center [176, 242] width 276 height 43
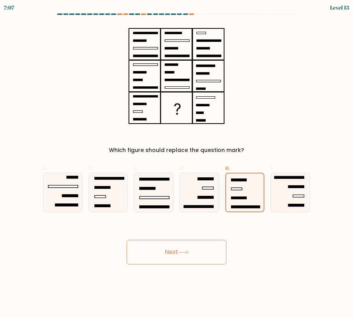
click at [279, 250] on div "Next" at bounding box center [176, 242] width 276 height 43
drag, startPoint x: 278, startPoint y: 250, endPoint x: 260, endPoint y: 261, distance: 20.3
click at [260, 261] on div "Next" at bounding box center [176, 242] width 276 height 43
click at [194, 261] on button "Next" at bounding box center [177, 252] width 100 height 25
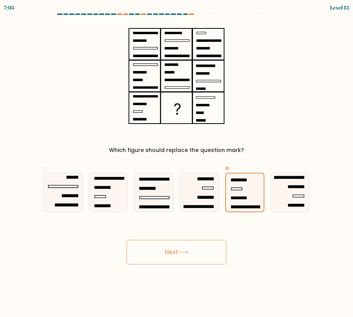
click at [194, 261] on button "Next" at bounding box center [177, 252] width 100 height 25
click at [242, 194] on icon at bounding box center [245, 192] width 38 height 38
click at [177, 163] on input "e." at bounding box center [176, 160] width 0 height 5
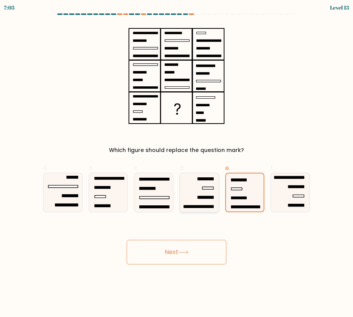
click at [201, 195] on icon at bounding box center [199, 192] width 39 height 39
click at [177, 163] on input "d." at bounding box center [176, 160] width 0 height 5
radio input "true"
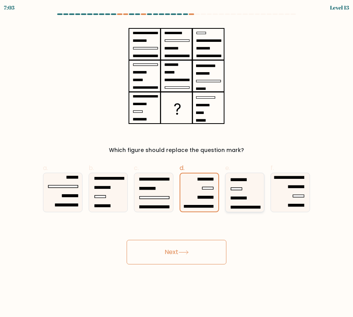
click at [237, 191] on icon at bounding box center [244, 192] width 39 height 39
click at [177, 163] on input "e." at bounding box center [176, 160] width 0 height 5
radio input "true"
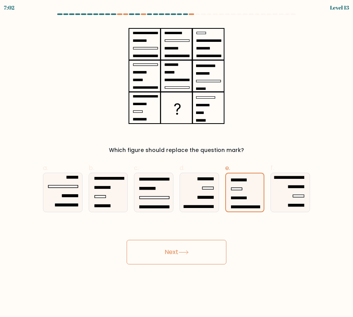
click at [181, 246] on button "Next" at bounding box center [177, 252] width 100 height 25
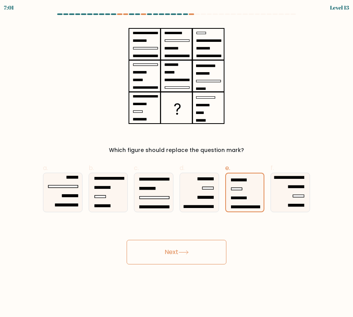
click at [181, 246] on button "Next" at bounding box center [177, 252] width 100 height 25
click at [181, 243] on button "Next" at bounding box center [177, 252] width 100 height 25
click at [178, 243] on button "Next" at bounding box center [177, 252] width 100 height 25
click at [300, 199] on icon at bounding box center [290, 192] width 39 height 39
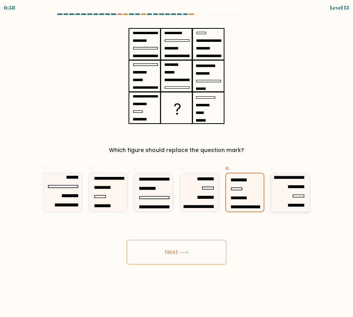
click at [177, 163] on input "f." at bounding box center [176, 160] width 0 height 5
radio input "true"
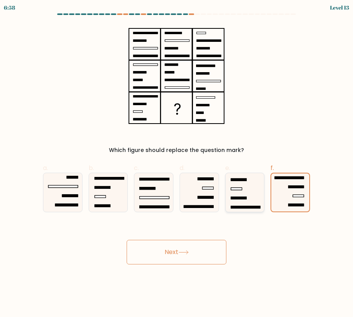
click at [239, 206] on rect at bounding box center [246, 207] width 30 height 2
click at [177, 163] on input "e." at bounding box center [176, 160] width 0 height 5
radio input "true"
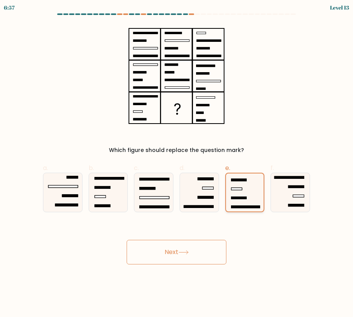
click at [240, 186] on icon at bounding box center [245, 192] width 38 height 38
click at [177, 163] on input "e." at bounding box center [176, 160] width 0 height 5
click at [240, 186] on icon at bounding box center [245, 192] width 38 height 38
click at [177, 163] on input "e." at bounding box center [176, 160] width 0 height 5
click at [240, 186] on icon at bounding box center [245, 192] width 38 height 38
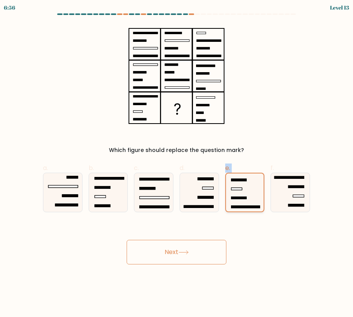
click at [177, 163] on input "e." at bounding box center [176, 160] width 0 height 5
click at [232, 186] on icon at bounding box center [245, 192] width 38 height 38
click at [177, 163] on input "e." at bounding box center [176, 160] width 0 height 5
click at [192, 250] on button "Next" at bounding box center [177, 252] width 100 height 25
click at [191, 244] on button "Next" at bounding box center [177, 252] width 100 height 25
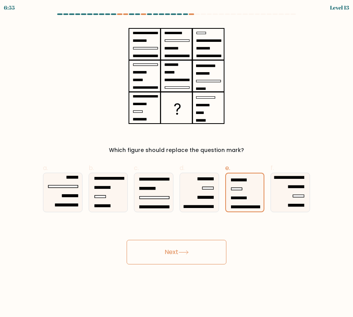
click at [191, 243] on button "Next" at bounding box center [177, 252] width 100 height 25
click at [209, 197] on rect at bounding box center [205, 197] width 16 height 2
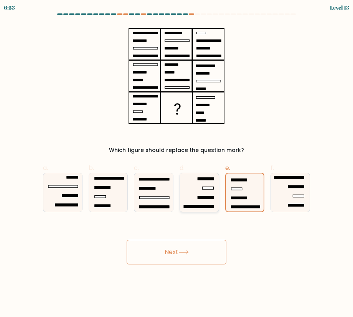
click at [177, 163] on input "d." at bounding box center [176, 160] width 0 height 5
radio input "true"
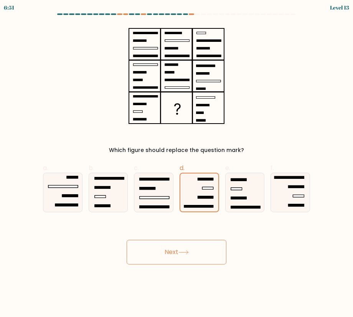
click at [206, 254] on button "Next" at bounding box center [177, 252] width 100 height 25
click at [192, 253] on button "Next" at bounding box center [177, 252] width 100 height 25
click at [192, 252] on button "Next" at bounding box center [177, 252] width 100 height 25
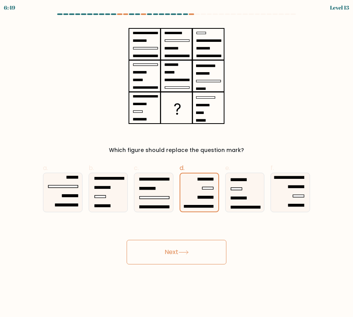
click at [192, 252] on button "Next" at bounding box center [177, 252] width 100 height 25
click at [193, 252] on button "Next" at bounding box center [177, 252] width 100 height 25
click at [193, 250] on button "Next" at bounding box center [177, 252] width 100 height 25
click at [194, 249] on button "Next" at bounding box center [177, 252] width 100 height 25
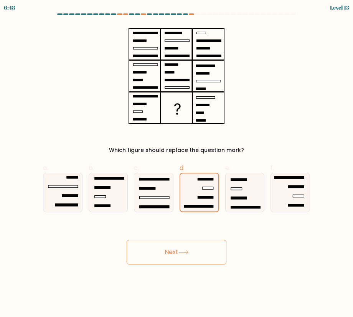
click at [194, 248] on button "Next" at bounding box center [177, 252] width 100 height 25
click at [245, 199] on icon at bounding box center [244, 192] width 39 height 39
click at [177, 163] on input "e." at bounding box center [176, 160] width 0 height 5
radio input "true"
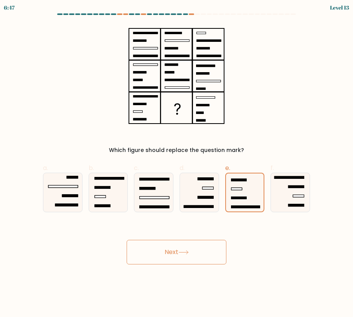
click at [192, 235] on div "Next" at bounding box center [176, 242] width 276 height 43
click at [194, 237] on div "Next" at bounding box center [176, 242] width 276 height 43
click at [195, 241] on div "Next" at bounding box center [176, 242] width 276 height 43
click at [196, 242] on button "Next" at bounding box center [177, 252] width 100 height 25
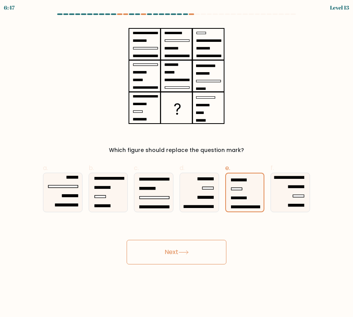
click at [196, 242] on button "Next" at bounding box center [177, 252] width 100 height 25
click at [229, 178] on icon at bounding box center [244, 192] width 39 height 39
click at [177, 163] on input "e." at bounding box center [176, 160] width 0 height 5
radio input "true"
click at [188, 250] on icon at bounding box center [183, 252] width 10 height 4
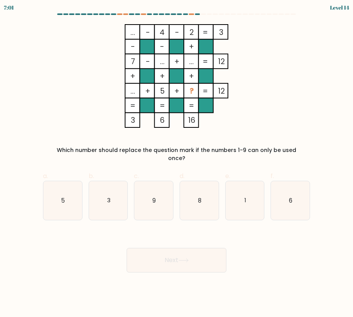
drag, startPoint x: 39, startPoint y: 23, endPoint x: 250, endPoint y: 99, distance: 224.5
click at [250, 99] on form at bounding box center [176, 142] width 353 height 259
click at [249, 99] on icon "... - 4 - 2 3 - - + 7 - ... + ... 12 + + + ... + 5 + ? = 12 = = = = 3 6 16 =" at bounding box center [176, 76] width 257 height 104
click at [40, 39] on div "... - 4 - 2 3 - - + 7 - ... + ... 12 + + + ... + 5 + ? = 12 = = = = 3 6 16 = Wh…" at bounding box center [176, 93] width 276 height 138
click at [44, 41] on div "... - 4 - 2 3 - - + 7 - ... + ... 12 + + + ... + 5 + ? = 12 = = = = 3 6 16 = Wh…" at bounding box center [176, 93] width 276 height 138
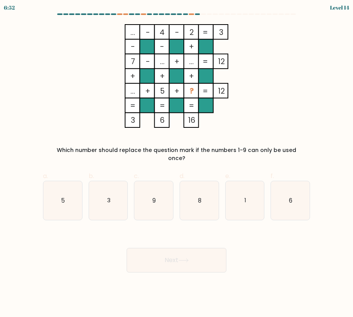
click at [36, 49] on form at bounding box center [176, 142] width 353 height 259
click at [37, 49] on form at bounding box center [176, 142] width 353 height 259
click at [115, 189] on icon "3" at bounding box center [108, 200] width 39 height 39
click at [176, 163] on input "b. 3" at bounding box center [176, 160] width 0 height 5
radio input "true"
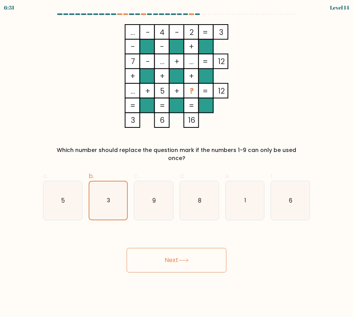
click at [177, 249] on button "Next" at bounding box center [177, 260] width 100 height 25
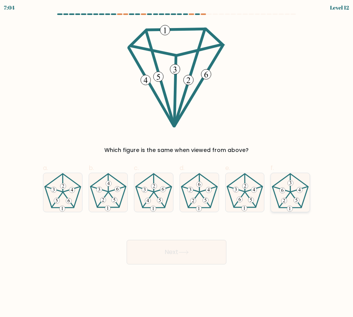
click at [294, 201] on 407 at bounding box center [296, 200] width 6 height 6
click at [177, 163] on input "f." at bounding box center [176, 160] width 0 height 5
radio input "true"
click at [184, 245] on button "Next" at bounding box center [177, 252] width 100 height 25
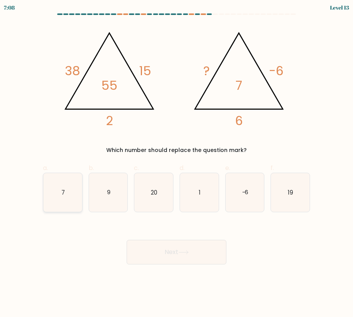
click at [74, 202] on icon "7" at bounding box center [62, 192] width 39 height 39
click at [176, 163] on input "a. 7" at bounding box center [176, 160] width 0 height 5
radio input "true"
click at [149, 253] on button "Next" at bounding box center [177, 252] width 100 height 25
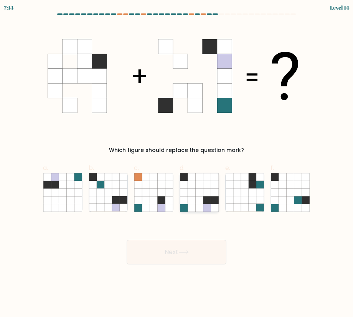
click at [183, 189] on icon at bounding box center [184, 192] width 8 height 8
click at [177, 163] on input "d." at bounding box center [176, 160] width 0 height 5
radio input "true"
click at [186, 250] on icon at bounding box center [183, 252] width 10 height 4
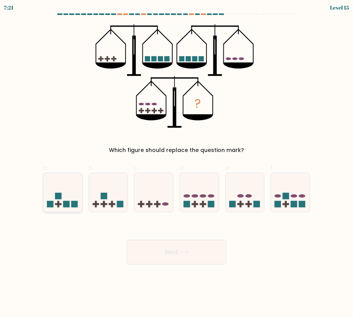
click at [63, 186] on icon at bounding box center [62, 192] width 39 height 32
click at [176, 163] on input "a." at bounding box center [176, 160] width 0 height 5
radio input "true"
click at [200, 263] on button "Next" at bounding box center [177, 252] width 100 height 25
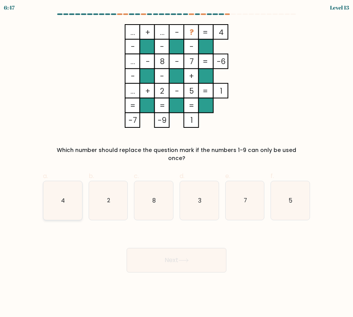
click at [49, 189] on icon "4" at bounding box center [62, 200] width 39 height 39
click at [176, 163] on input "a. 4" at bounding box center [176, 160] width 0 height 5
radio input "true"
click at [148, 260] on button "Next" at bounding box center [177, 260] width 100 height 25
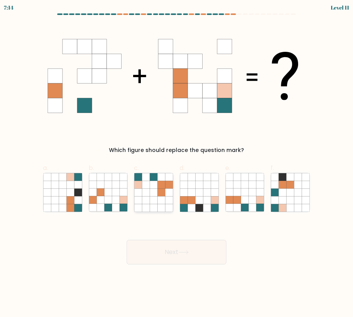
click at [159, 179] on icon at bounding box center [162, 177] width 8 height 8
click at [176, 163] on input "c." at bounding box center [176, 160] width 0 height 5
radio input "true"
click at [167, 249] on button "Next" at bounding box center [177, 252] width 100 height 25
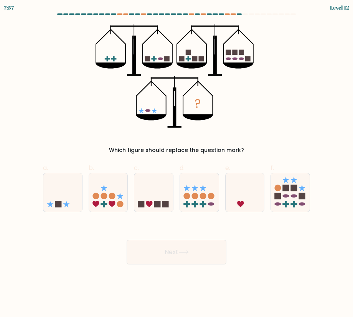
click at [235, 119] on icon "?" at bounding box center [176, 76] width 162 height 104
click at [78, 191] on icon at bounding box center [62, 192] width 39 height 32
click at [176, 163] on input "a." at bounding box center [176, 160] width 0 height 5
radio input "true"
click at [159, 254] on button "Next" at bounding box center [177, 252] width 100 height 25
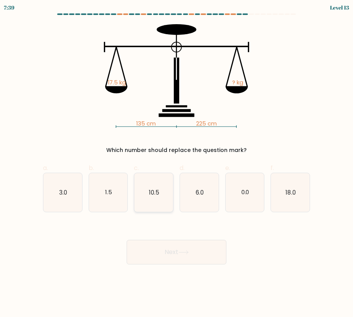
click at [155, 203] on icon "10.5" at bounding box center [153, 192] width 39 height 39
click at [176, 163] on input "c. 10.5" at bounding box center [176, 160] width 0 height 5
radio input "true"
click at [166, 249] on button "Next" at bounding box center [177, 252] width 100 height 25
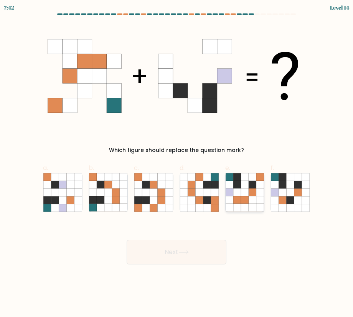
click at [247, 189] on icon at bounding box center [245, 192] width 8 height 8
click at [177, 163] on input "e." at bounding box center [176, 160] width 0 height 5
radio input "true"
click at [181, 254] on icon at bounding box center [183, 252] width 10 height 4
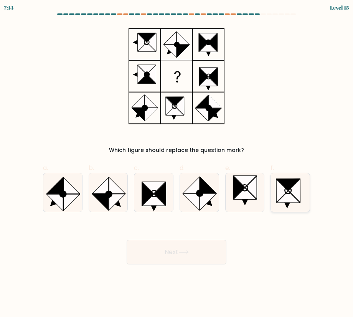
click at [294, 191] on icon at bounding box center [294, 190] width 12 height 23
click at [177, 163] on input "f." at bounding box center [176, 160] width 0 height 5
radio input "true"
click at [212, 246] on button "Next" at bounding box center [177, 252] width 100 height 25
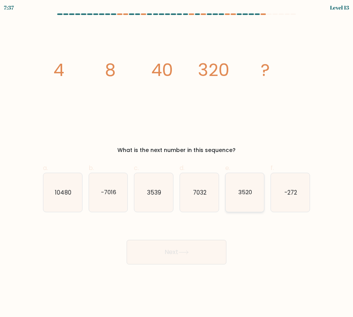
click at [258, 201] on icon "3520" at bounding box center [244, 192] width 39 height 39
click at [177, 163] on input "e. 3520" at bounding box center [176, 160] width 0 height 5
radio input "true"
click at [202, 253] on button "Next" at bounding box center [177, 252] width 100 height 25
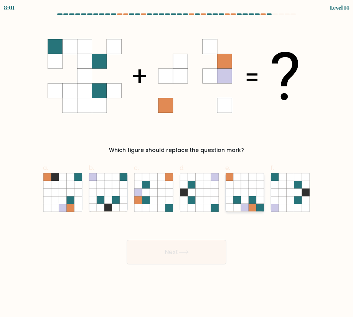
click at [232, 177] on icon at bounding box center [229, 177] width 8 height 8
click at [177, 163] on input "e." at bounding box center [176, 160] width 0 height 5
radio input "true"
click at [202, 260] on button "Next" at bounding box center [177, 252] width 100 height 25
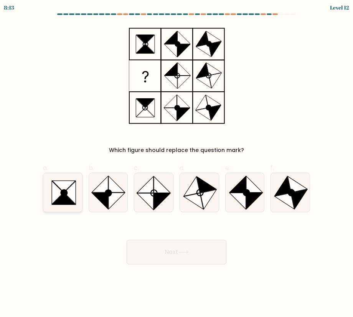
click at [74, 197] on icon at bounding box center [70, 192] width 12 height 23
click at [176, 163] on input "a." at bounding box center [176, 160] width 0 height 5
radio input "true"
click at [133, 244] on button "Next" at bounding box center [177, 252] width 100 height 25
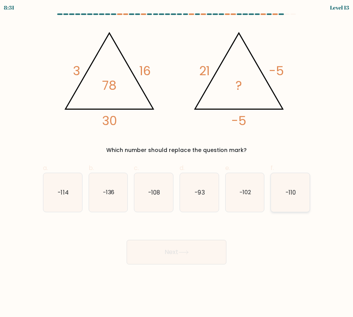
click at [287, 191] on text "-110" at bounding box center [290, 192] width 10 height 8
click at [177, 163] on input "f. -110" at bounding box center [176, 160] width 0 height 5
radio input "true"
click at [207, 256] on button "Next" at bounding box center [177, 252] width 100 height 25
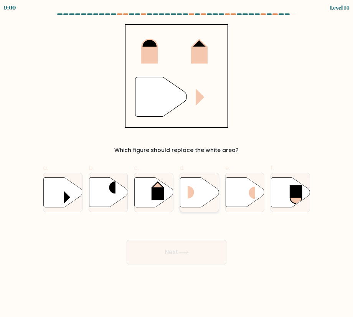
click at [200, 181] on icon at bounding box center [199, 192] width 39 height 30
click at [177, 163] on input "d." at bounding box center [176, 160] width 0 height 5
radio input "true"
click at [197, 247] on button "Next" at bounding box center [177, 252] width 100 height 25
